Goal: Transaction & Acquisition: Purchase product/service

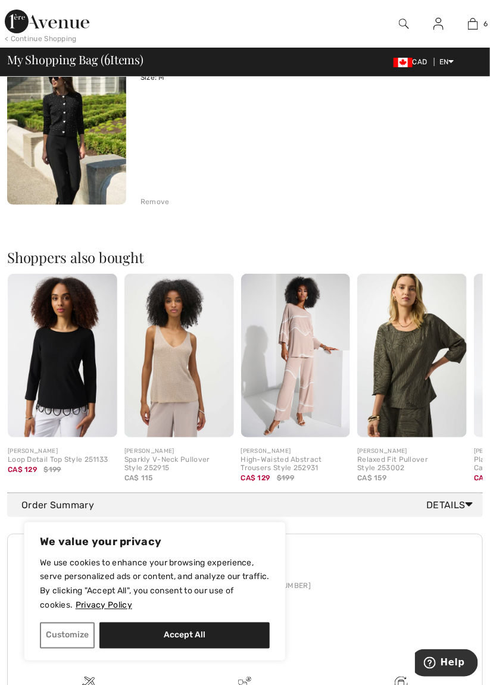
scroll to position [1114, 0]
click at [69, 359] on img at bounding box center [62, 355] width 109 height 164
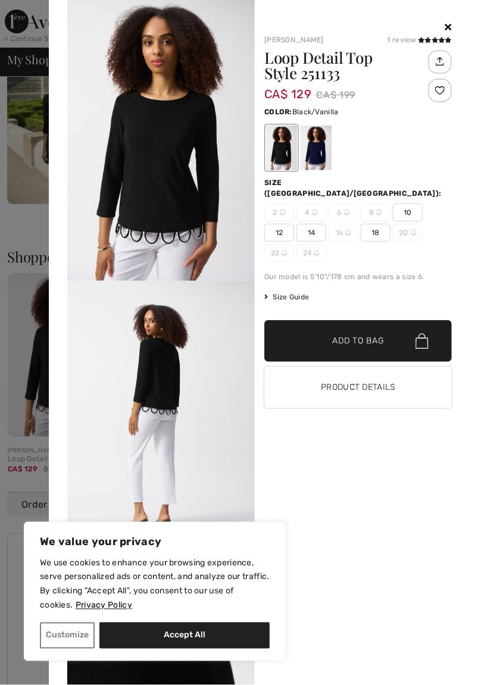
click at [287, 149] on div at bounding box center [281, 148] width 31 height 45
click at [321, 151] on div at bounding box center [315, 148] width 31 height 45
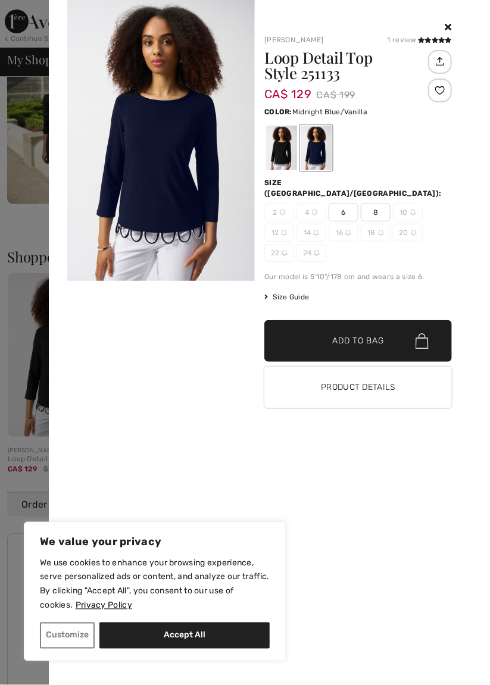
click at [348, 203] on span "6" at bounding box center [343, 212] width 30 height 18
click at [327, 335] on span "✔ Added to Bag" at bounding box center [340, 341] width 73 height 12
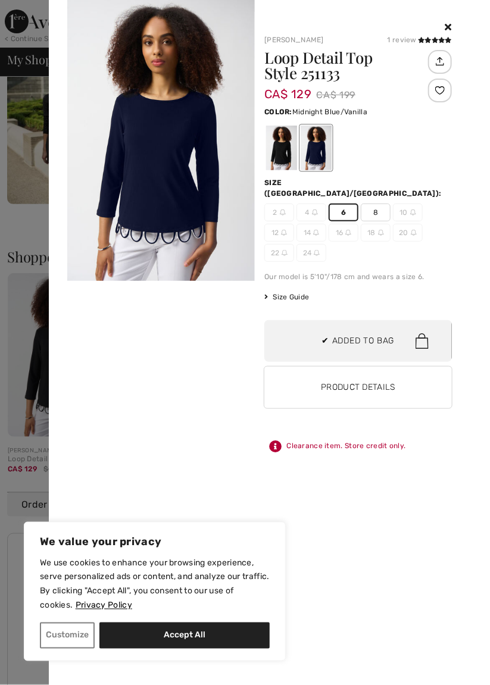
scroll to position [1170, 0]
